Goal: Transaction & Acquisition: Purchase product/service

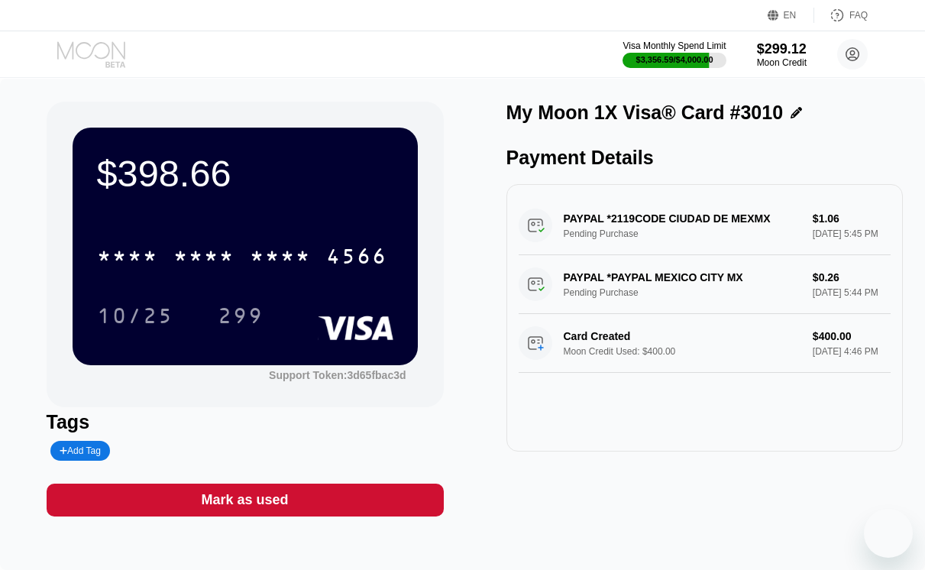
click at [80, 58] on icon at bounding box center [92, 54] width 71 height 27
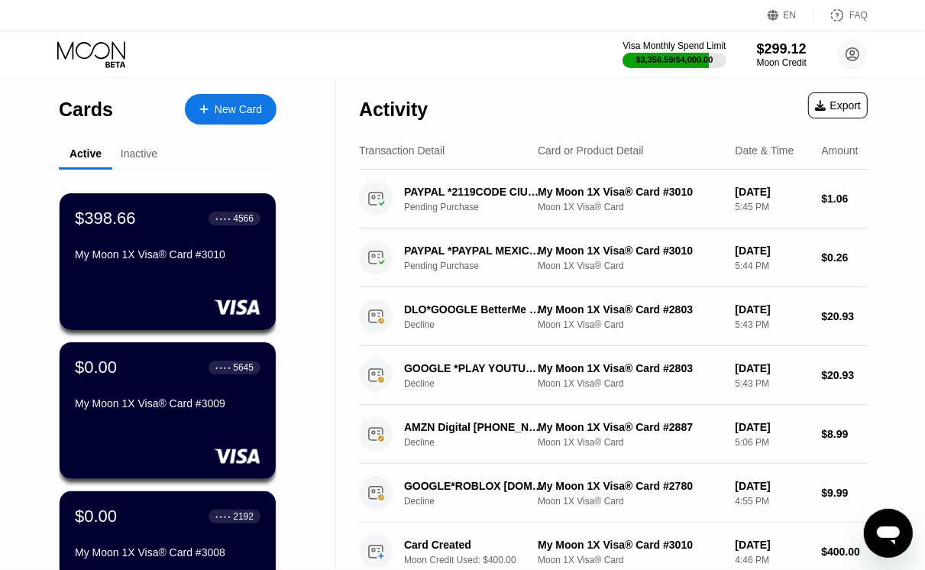
click at [222, 111] on div "New Card" at bounding box center [238, 109] width 47 height 13
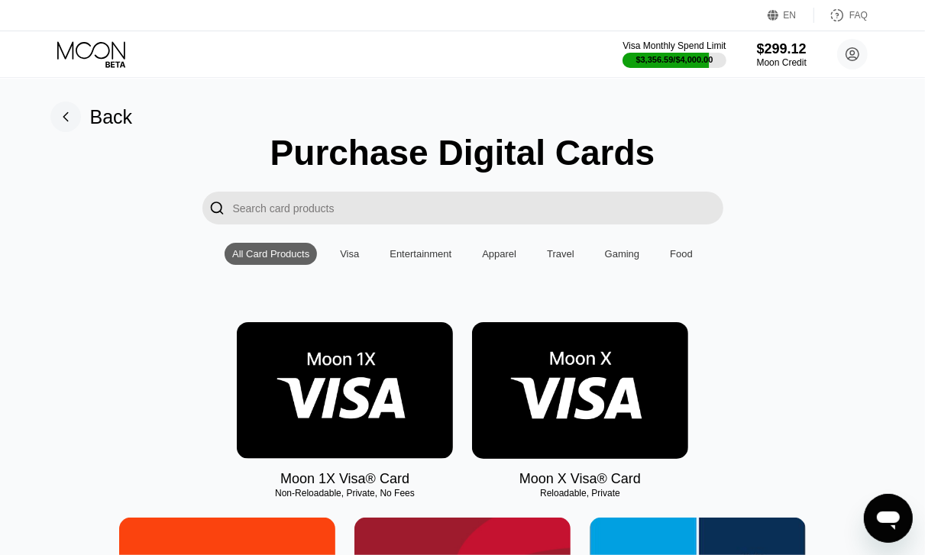
click at [341, 410] on img at bounding box center [345, 390] width 216 height 137
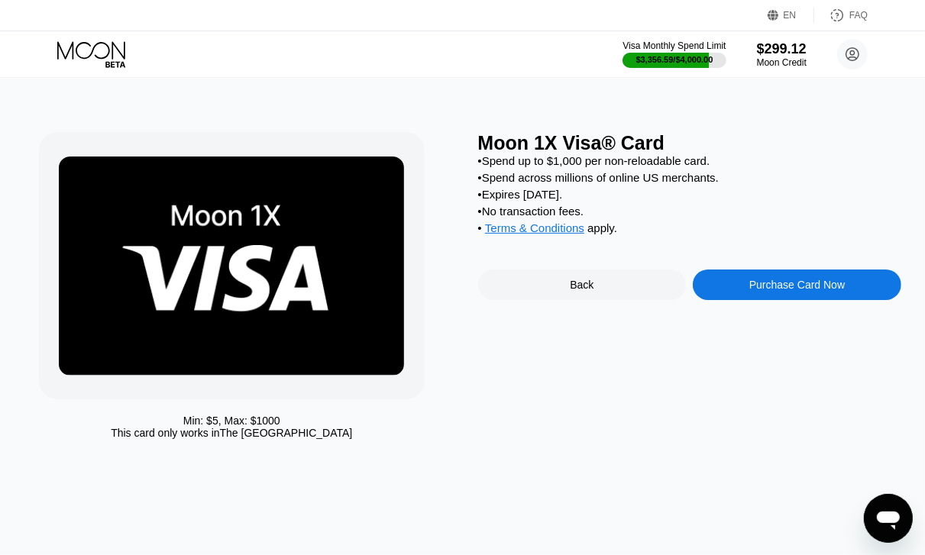
click at [783, 283] on div "Moon 1X Visa® Card • Spend up to $1,000 per non-reloadable card. • Spend across…" at bounding box center [689, 289] width 423 height 315
click at [726, 321] on div "Moon 1X Visa® Card • Spend up to $1,000 per non-reloadable card. • Spend across…" at bounding box center [689, 289] width 423 height 315
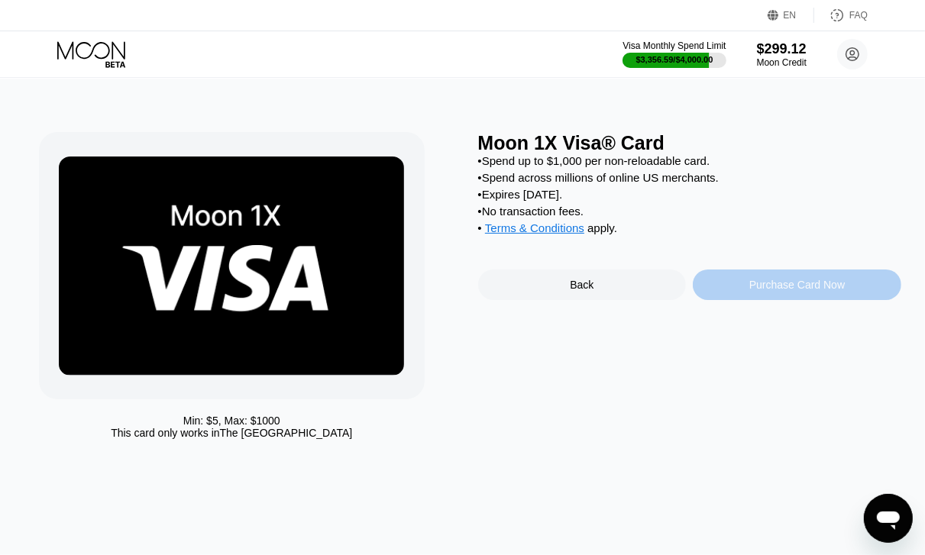
click at [730, 300] on div "Purchase Card Now" at bounding box center [797, 285] width 208 height 31
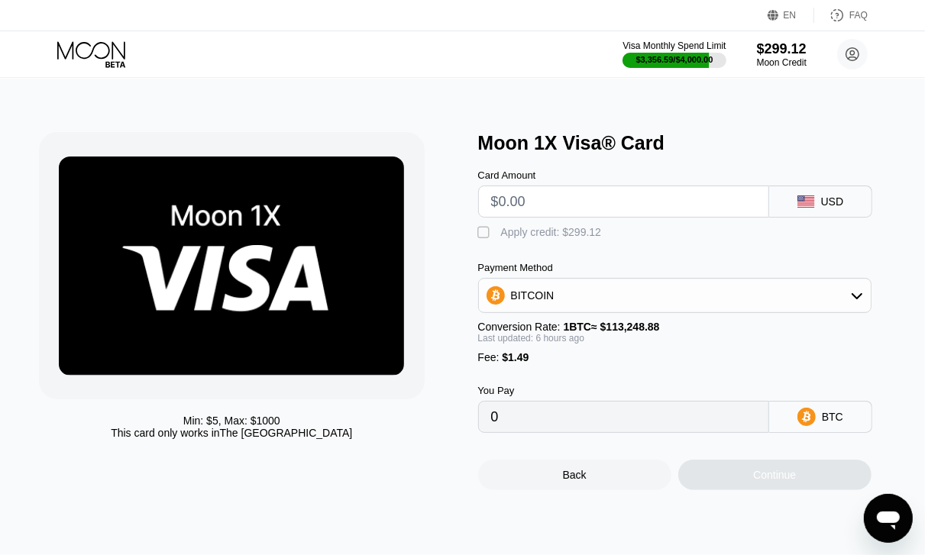
click at [585, 217] on input "text" at bounding box center [623, 201] width 265 height 31
type input "$5"
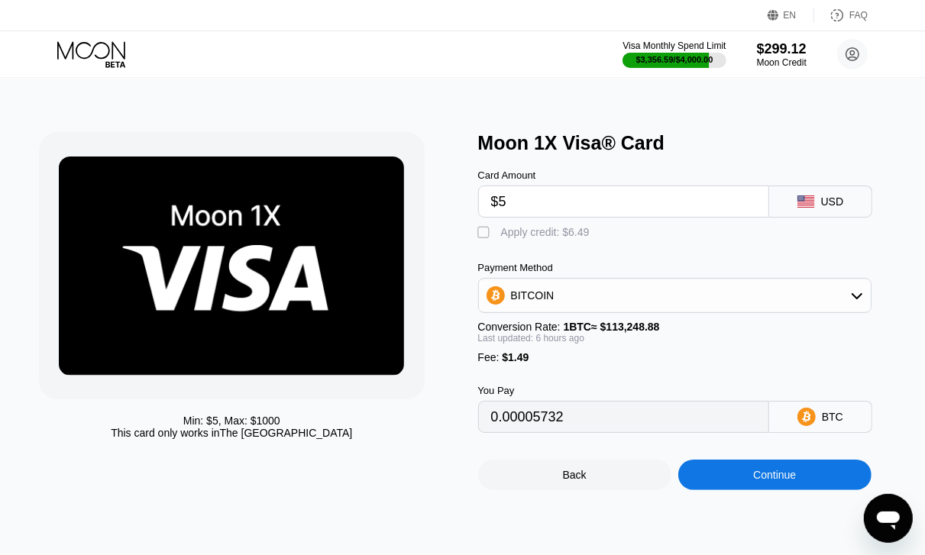
type input "0.00005732"
type input "$5"
click at [583, 237] on div "Apply credit: $6.49" at bounding box center [545, 232] width 89 height 12
type input "0"
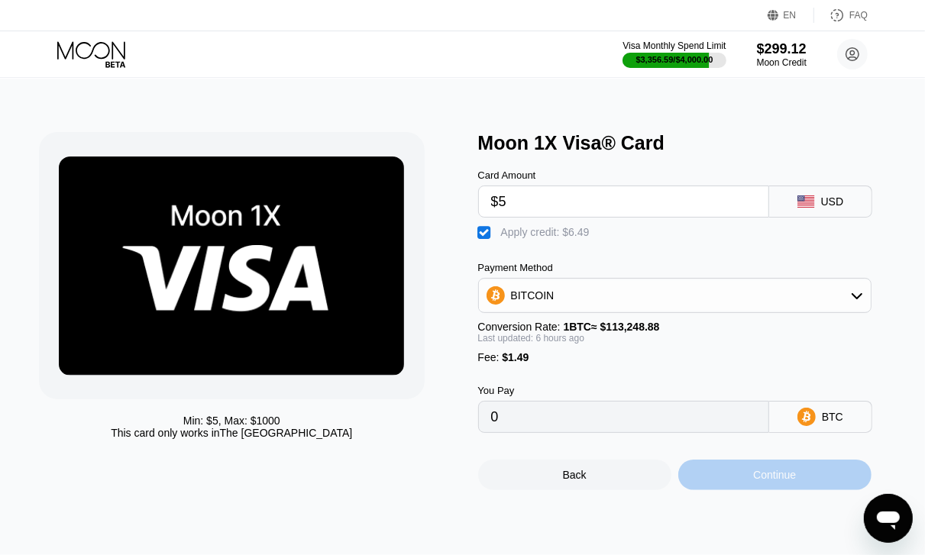
click at [725, 483] on div "Continue" at bounding box center [774, 475] width 193 height 31
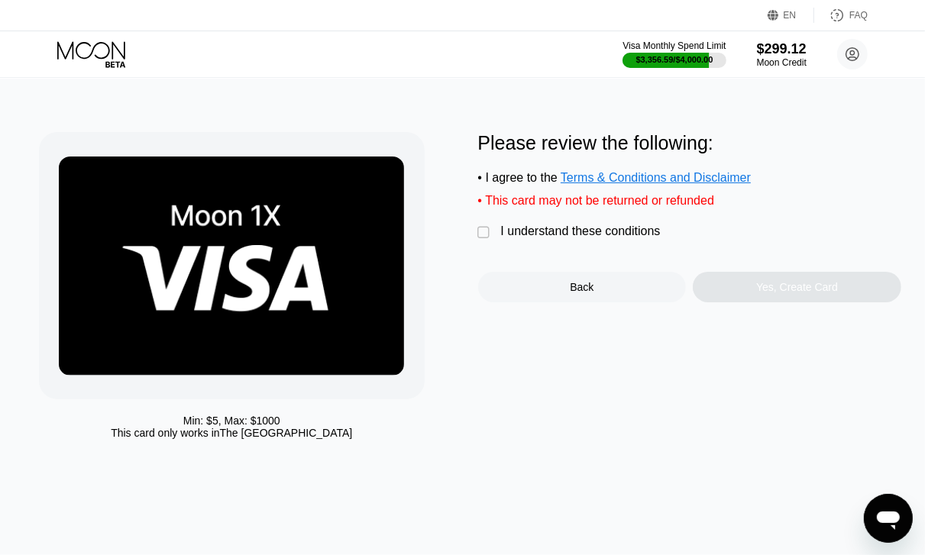
click at [570, 241] on div " I understand these conditions" at bounding box center [573, 233] width 190 height 16
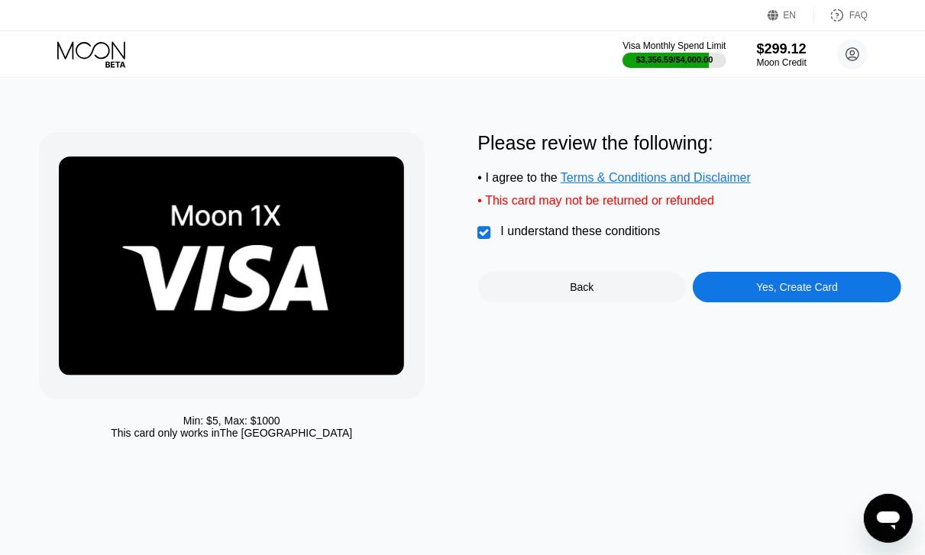
click at [722, 299] on div "Yes, Create Card" at bounding box center [797, 287] width 208 height 31
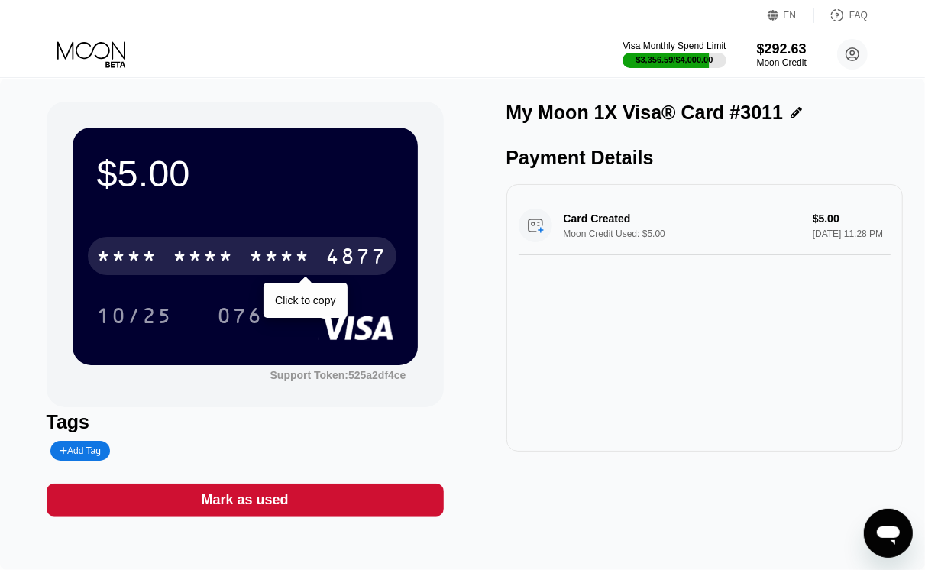
click at [344, 265] on div "4877" at bounding box center [356, 258] width 61 height 24
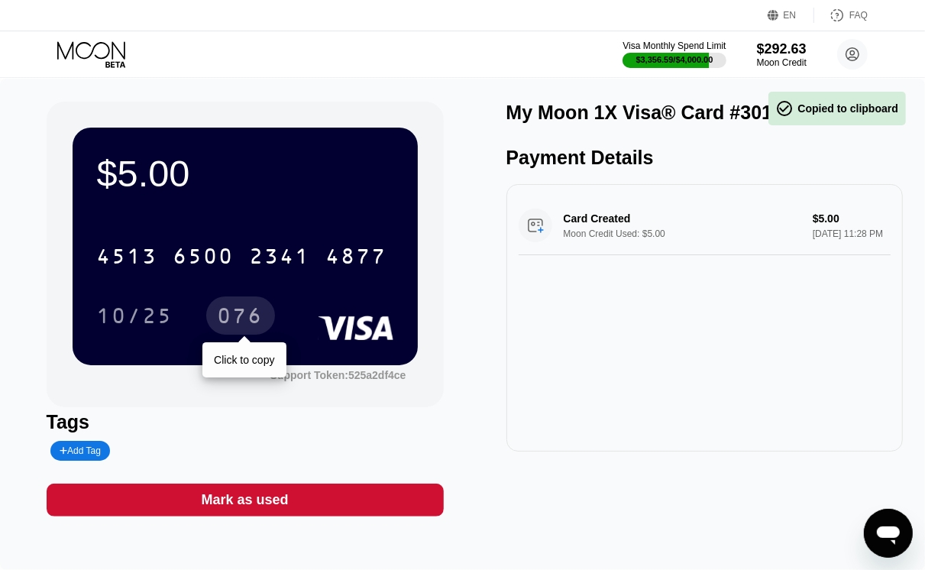
click at [231, 313] on div "076" at bounding box center [241, 317] width 46 height 24
